Goal: Information Seeking & Learning: Learn about a topic

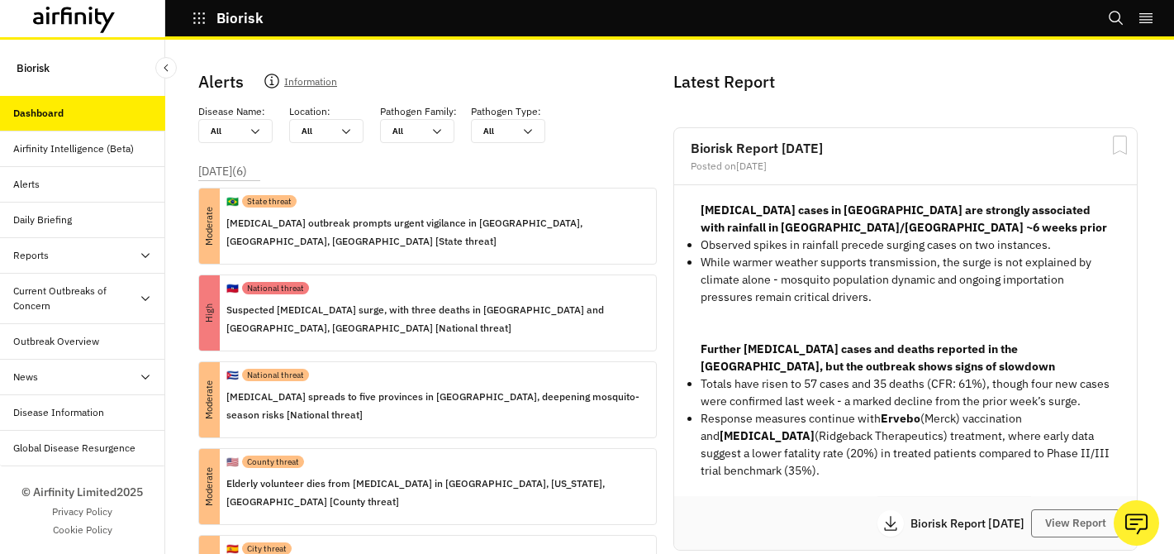
click at [112, 302] on div "Current Outbreaks of Concern" at bounding box center [76, 298] width 126 height 30
click at [83, 373] on div "Mpox" at bounding box center [95, 376] width 139 height 15
